Goal: Task Accomplishment & Management: Manage account settings

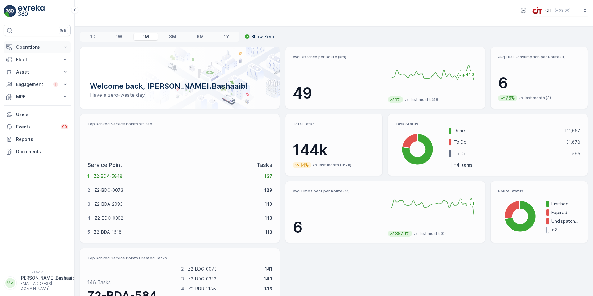
click at [35, 50] on button "Operations" at bounding box center [37, 47] width 67 height 12
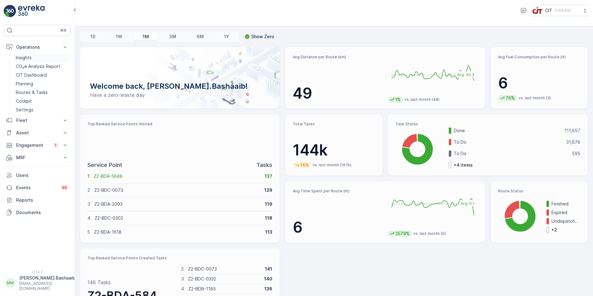
click at [37, 60] on link "Insights" at bounding box center [41, 57] width 57 height 9
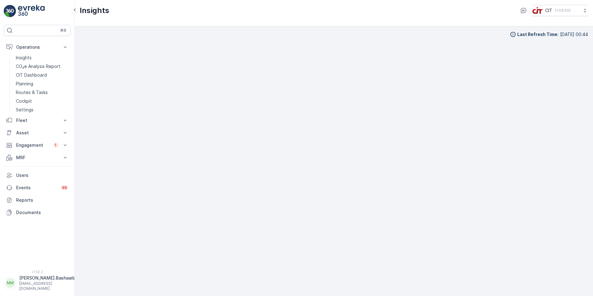
scroll to position [6, 0]
click at [53, 279] on button "[PERSON_NAME].Bashaaib [EMAIL_ADDRESS][DOMAIN_NAME]" at bounding box center [37, 283] width 67 height 16
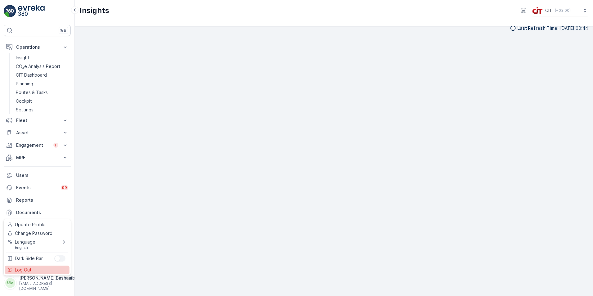
click at [41, 270] on div "Log Out" at bounding box center [37, 270] width 65 height 9
